Goal: Task Accomplishment & Management: Use online tool/utility

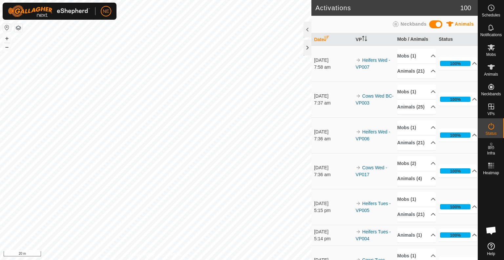
click at [311, 204] on div "Activations 100 Animals Neckbands Date VP Mob / Animals Status [DATE] 7:58 am H…" at bounding box center [239, 130] width 478 height 260
click at [329, 211] on div "Activations 100 Animals Neckbands Date VP Mob / Animals Status [DATE] 7:58 am H…" at bounding box center [239, 130] width 478 height 260
click at [286, 259] on html "NE Schedules Notifications Mobs Animals Neckbands VPs Status Infra Heatmap Help…" at bounding box center [252, 130] width 504 height 260
click at [259, 259] on html "NE Schedules Notifications Mobs Animals Neckbands VPs Status Infra Heatmap Help…" at bounding box center [252, 130] width 504 height 260
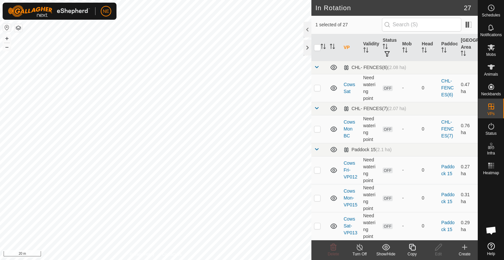
click at [412, 249] on icon at bounding box center [412, 247] width 8 height 8
click at [411, 252] on div "Copy" at bounding box center [412, 254] width 26 height 6
click at [487, 53] on span "Mobs" at bounding box center [491, 55] width 10 height 4
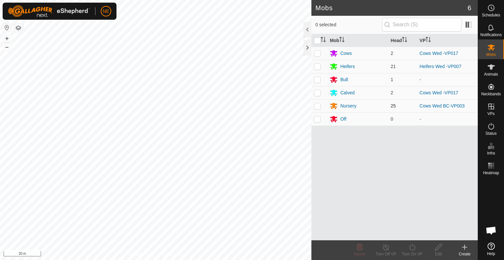
click at [316, 106] on p-checkbox at bounding box center [317, 105] width 7 height 5
checkbox input "true"
click at [415, 250] on icon at bounding box center [412, 247] width 8 height 8
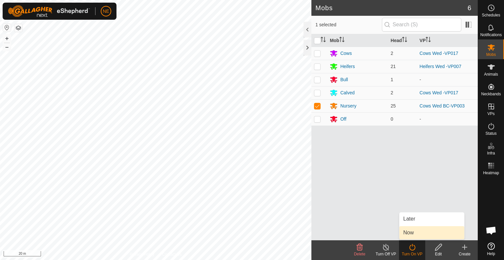
click at [416, 231] on link "Now" at bounding box center [431, 232] width 65 height 13
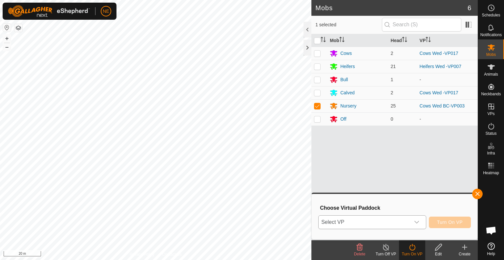
click at [417, 223] on icon "dropdown trigger" at bounding box center [416, 221] width 5 height 5
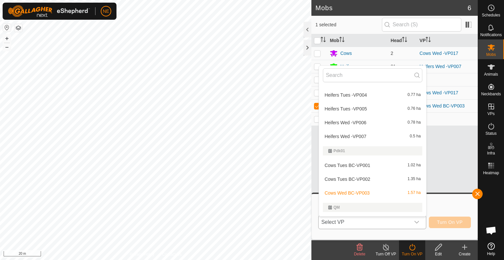
scroll to position [320, 0]
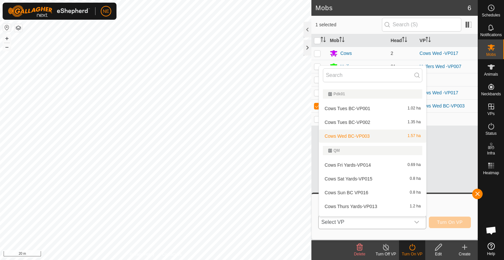
click at [377, 139] on li "Cows Wed BC-VP003 1.57 ha" at bounding box center [372, 135] width 107 height 13
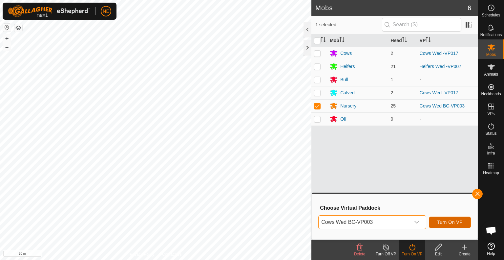
click at [443, 219] on span "Turn On VP" at bounding box center [450, 221] width 26 height 5
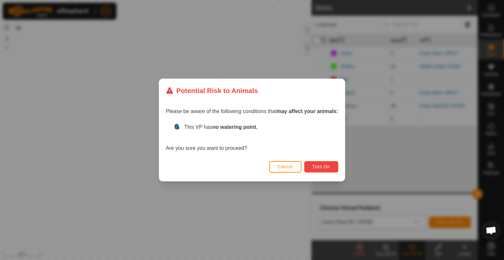
click at [332, 170] on button "Turn On" at bounding box center [321, 166] width 34 height 11
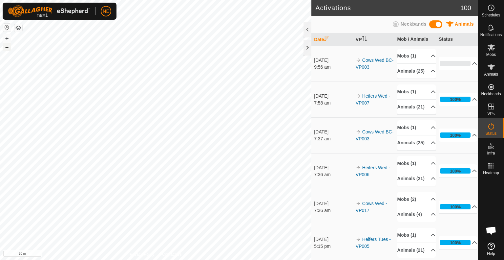
click at [8, 49] on button "–" at bounding box center [7, 47] width 8 height 8
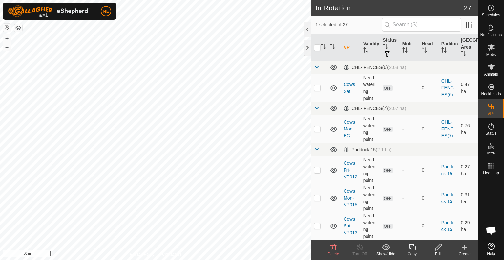
checkbox input "false"
checkbox input "true"
click at [413, 249] on icon at bounding box center [412, 247] width 8 height 8
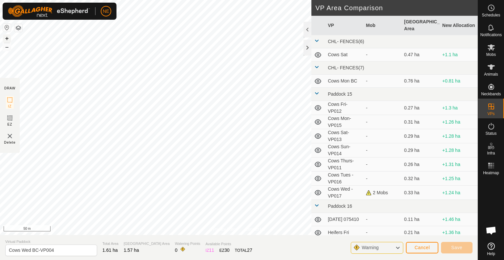
click at [8, 38] on button "+" at bounding box center [7, 38] width 8 height 8
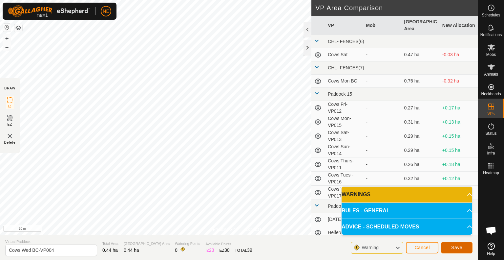
click at [452, 248] on span "Save" at bounding box center [456, 246] width 11 height 5
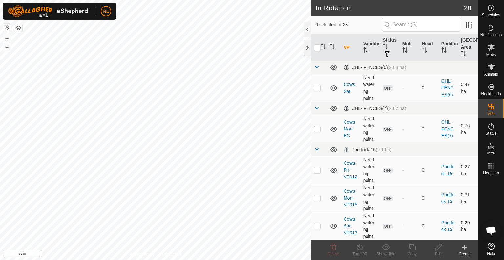
checkbox input "true"
click at [486, 54] on span "Mobs" at bounding box center [491, 55] width 10 height 4
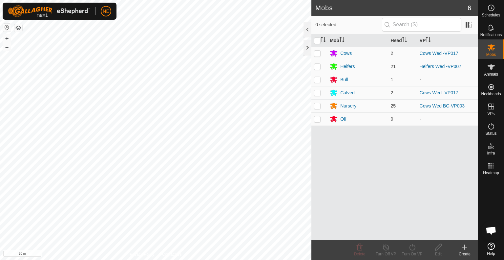
click at [315, 109] on td at bounding box center [319, 105] width 16 height 13
checkbox input "true"
click at [410, 252] on div "Turn On VP" at bounding box center [412, 254] width 26 height 6
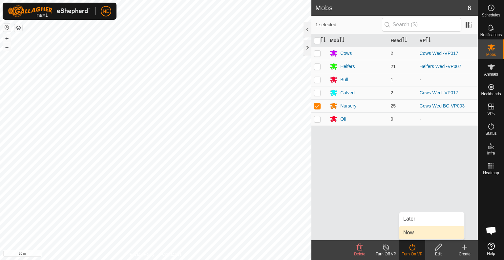
click at [408, 230] on link "Now" at bounding box center [431, 232] width 65 height 13
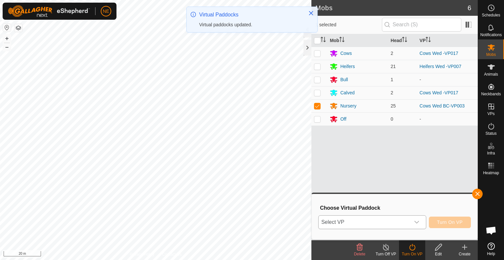
click at [415, 222] on icon "dropdown trigger" at bounding box center [416, 221] width 5 height 5
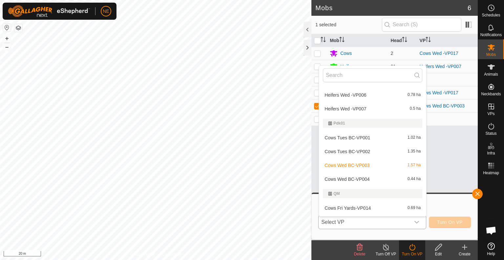
scroll to position [294, 0]
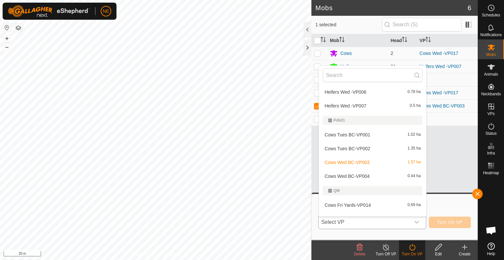
click at [363, 176] on li "Cows Wed BC-VP004 0.44 ha" at bounding box center [372, 175] width 107 height 13
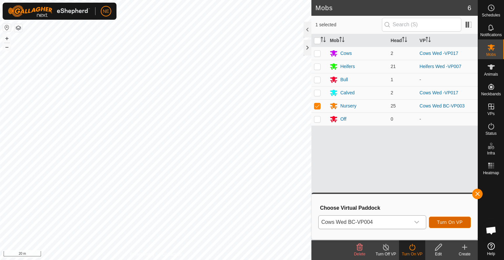
click at [450, 225] on button "Turn On VP" at bounding box center [450, 221] width 42 height 11
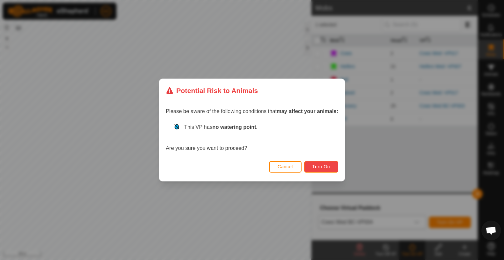
click at [329, 169] on button "Turn On" at bounding box center [321, 166] width 34 height 11
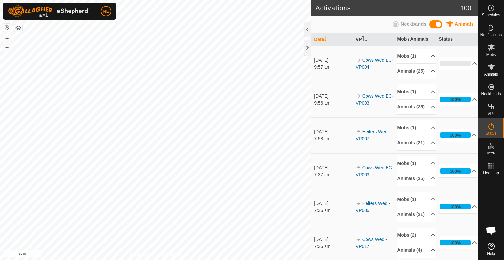
click at [137, 259] on html "NE Schedules Notifications Mobs Animals Neckbands VPs Status Infra Heatmap Help…" at bounding box center [252, 130] width 504 height 260
